Goal: Navigation & Orientation: Find specific page/section

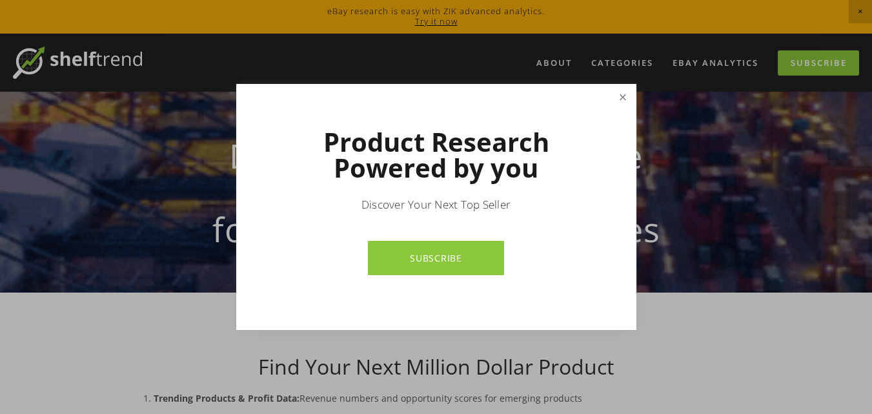
click at [616, 98] on link "Close" at bounding box center [622, 97] width 23 height 23
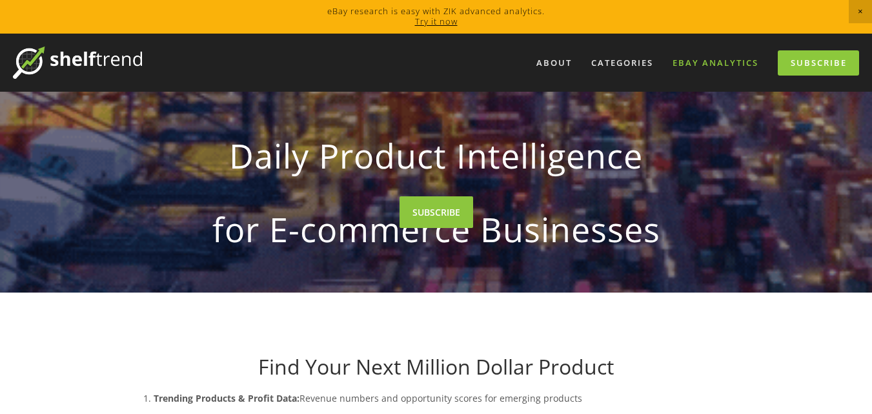
click at [722, 59] on link "eBay Analytics" at bounding box center [715, 62] width 103 height 21
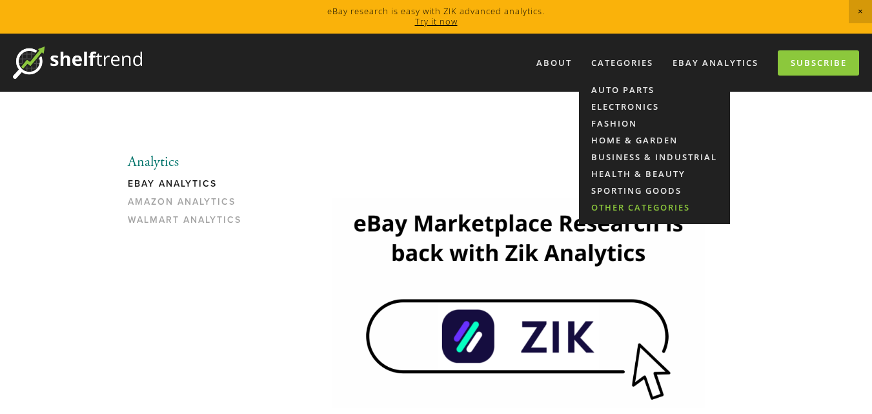
click at [653, 206] on link "Other Categories" at bounding box center [654, 207] width 151 height 17
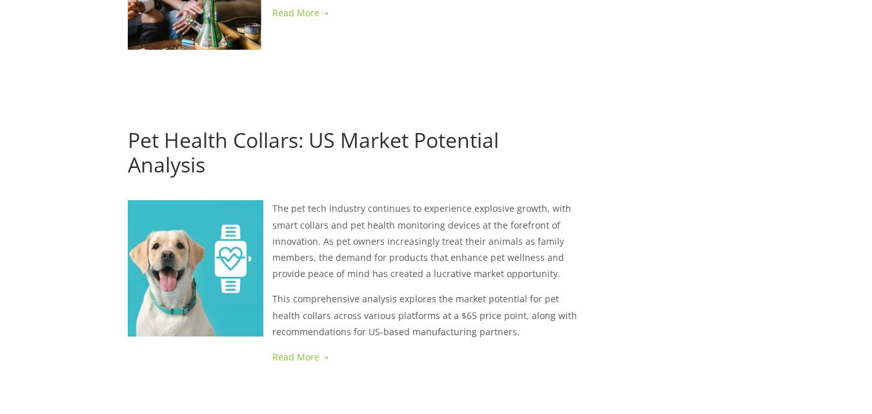
scroll to position [2267, 0]
